Goal: Task Accomplishment & Management: Manage account settings

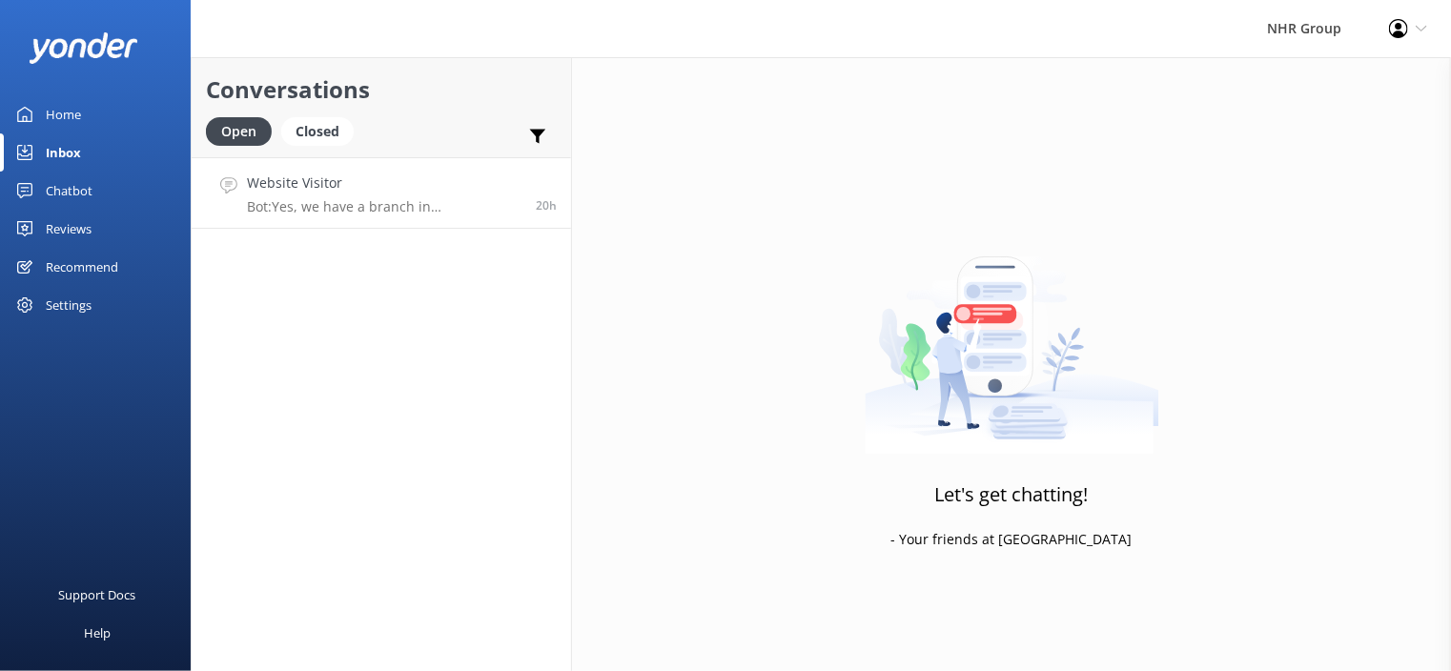
click at [337, 194] on div "Website Visitor Bot: Yes, we have a branch in [GEOGRAPHIC_DATA] located at [STR…" at bounding box center [384, 193] width 275 height 41
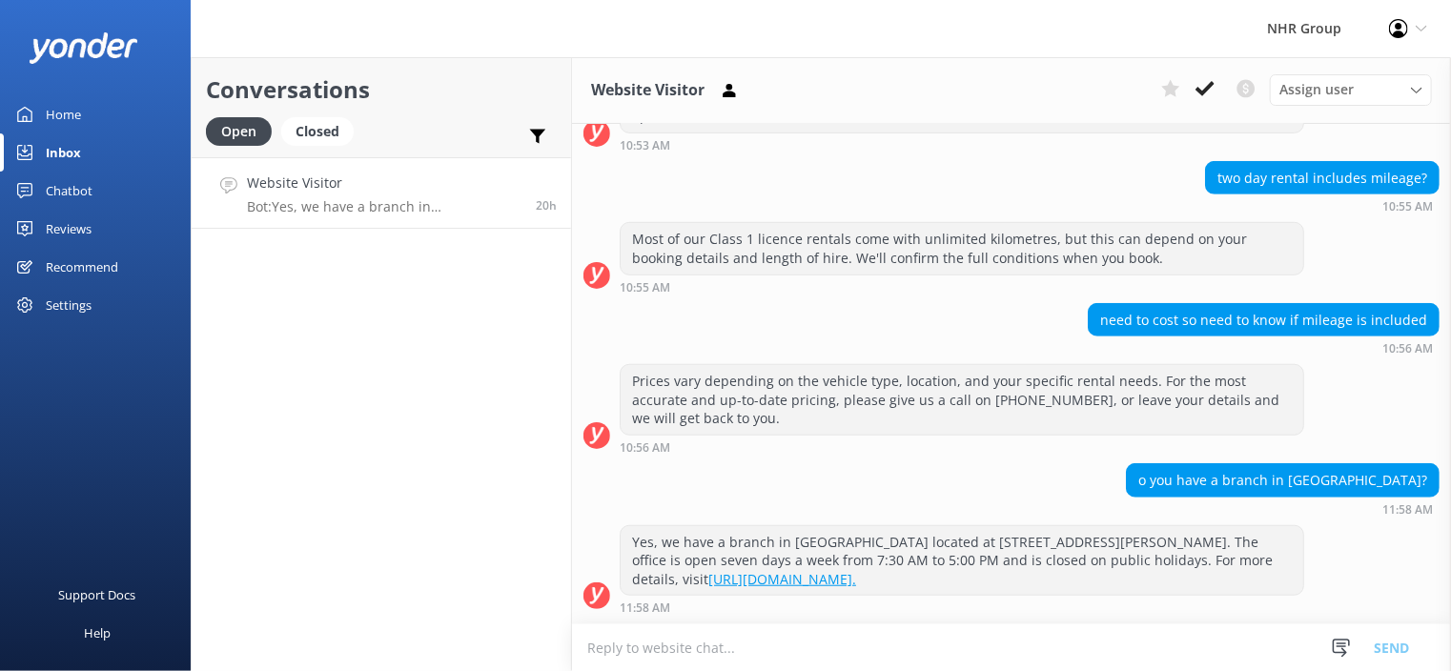
scroll to position [601, 0]
click at [309, 136] on div "Closed" at bounding box center [317, 131] width 72 height 29
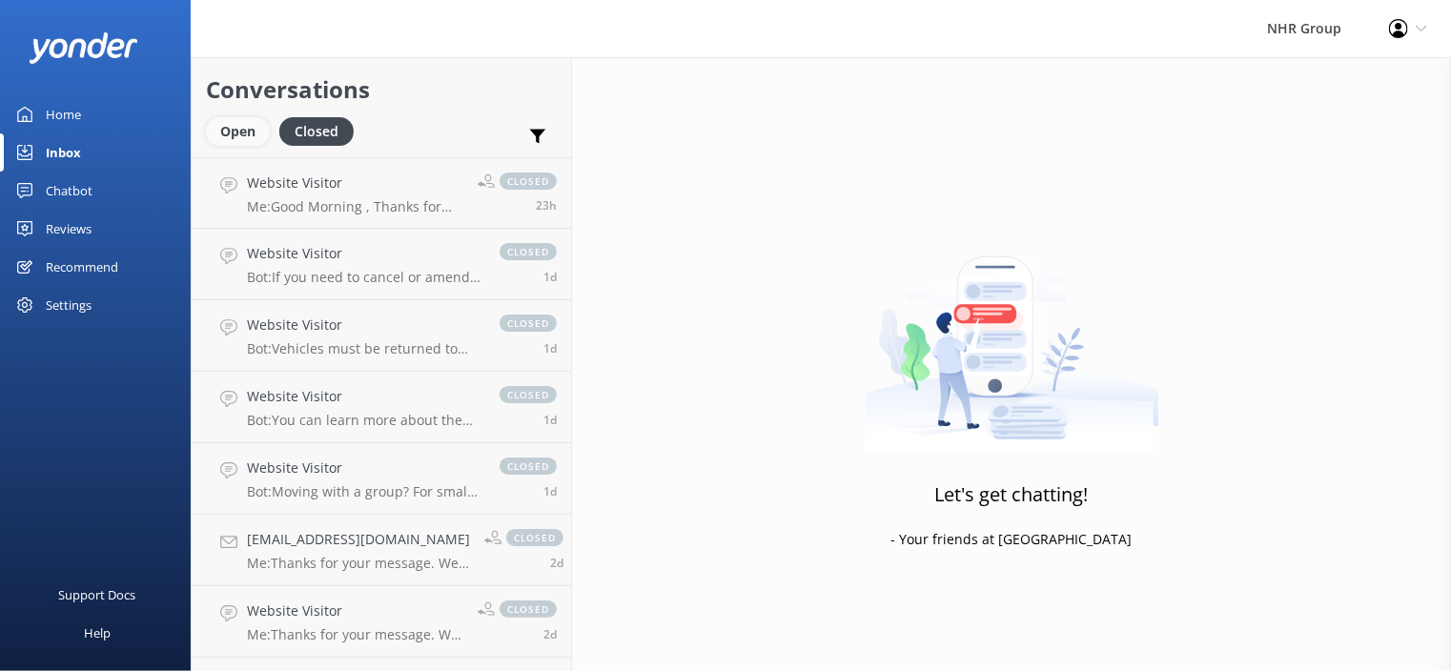
click at [236, 133] on div "Open" at bounding box center [238, 131] width 64 height 29
